Goal: Task Accomplishment & Management: Manage account settings

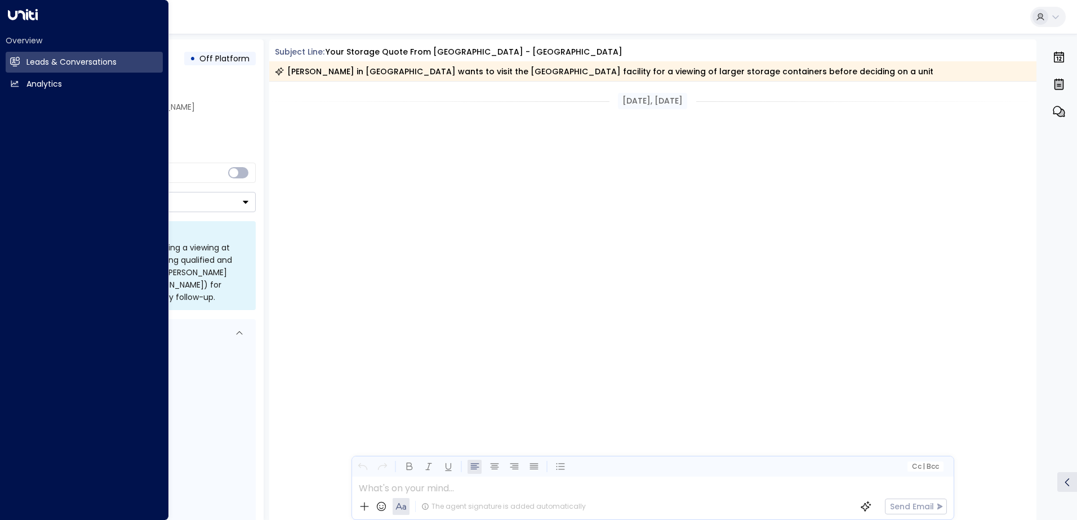
scroll to position [4083, 0]
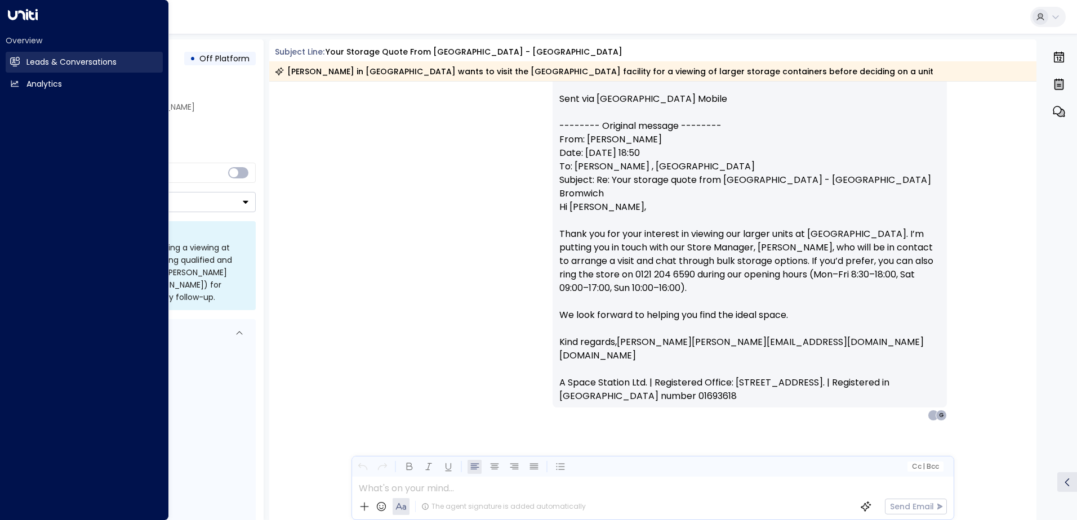
click at [43, 60] on h2 "Leads & Conversations" at bounding box center [71, 62] width 90 height 12
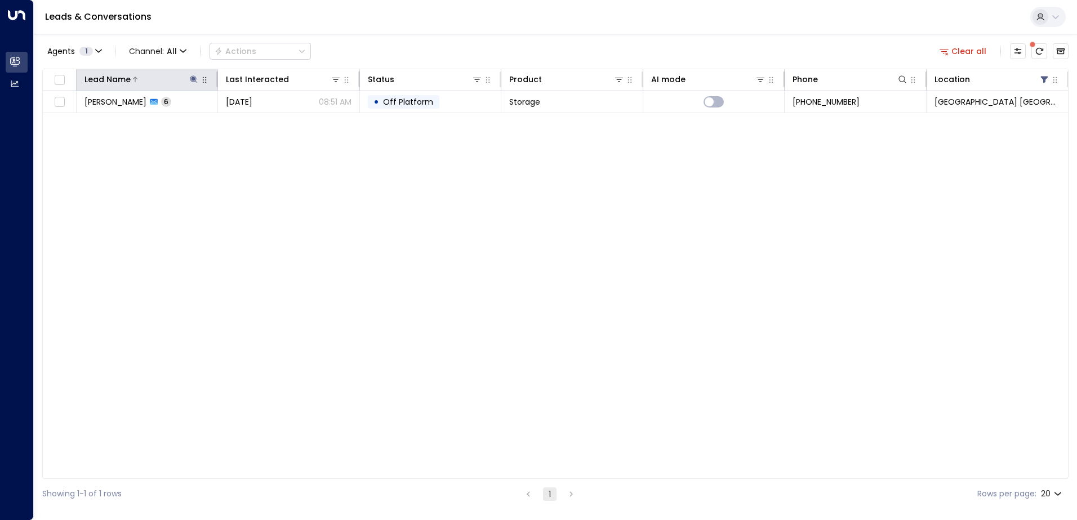
click at [197, 79] on icon at bounding box center [193, 79] width 9 height 9
click at [268, 122] on icon "button" at bounding box center [264, 120] width 9 height 9
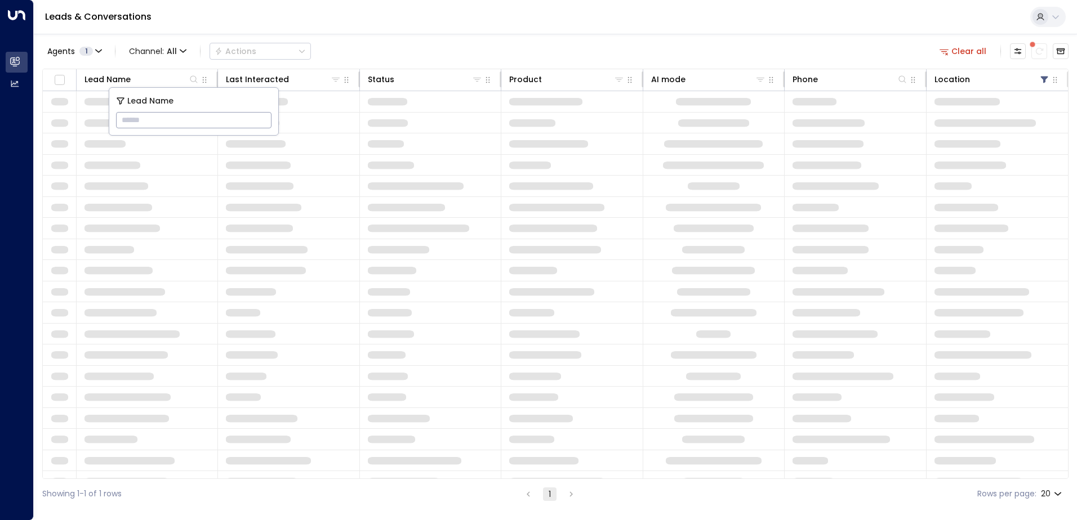
click at [153, 121] on input "text" at bounding box center [193, 120] width 155 height 21
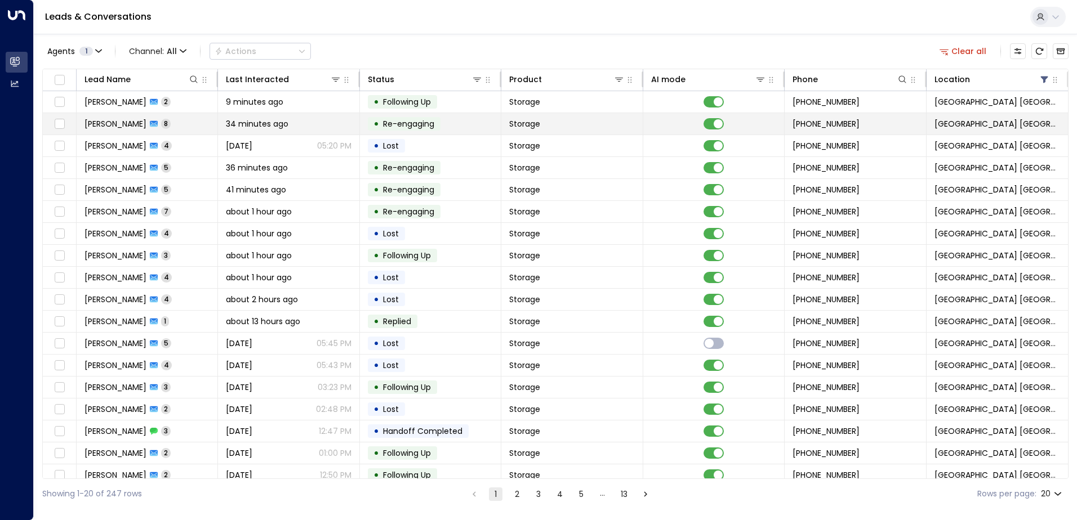
click at [161, 125] on span "8" at bounding box center [166, 124] width 10 height 10
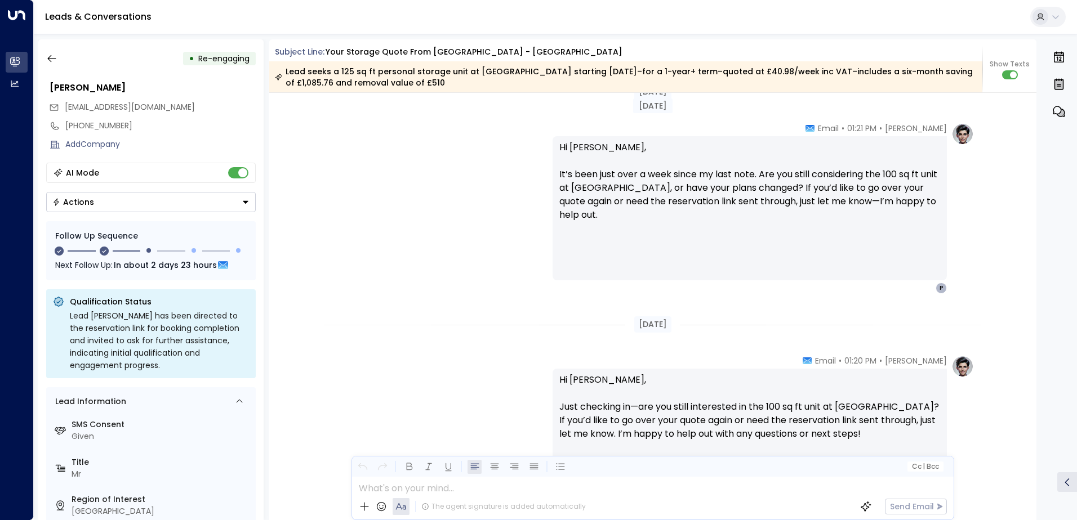
scroll to position [3635, 0]
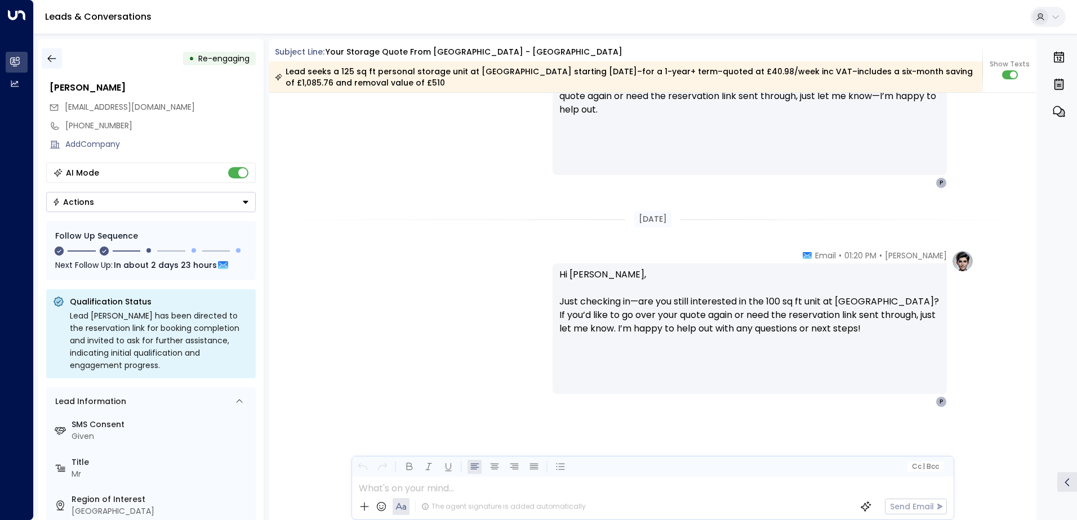
click at [53, 61] on icon "button" at bounding box center [51, 58] width 11 height 11
